Goal: Information Seeking & Learning: Learn about a topic

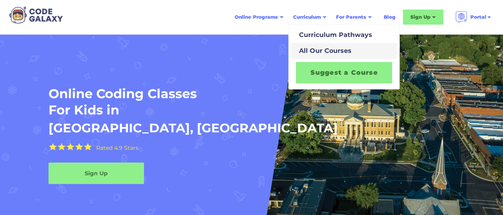
click at [319, 50] on div "All Our Courses" at bounding box center [324, 51] width 56 height 10
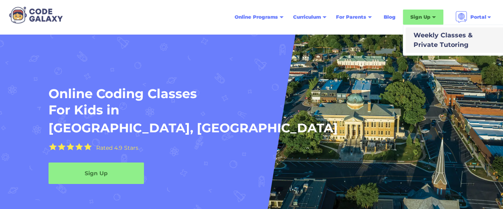
click at [431, 37] on div "Weekly Classes & Private Tutoring" at bounding box center [441, 40] width 62 height 19
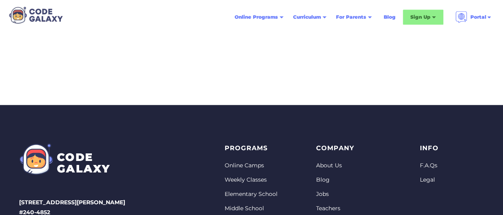
scroll to position [315, 0]
